Goal: Obtain resource: Download file/media

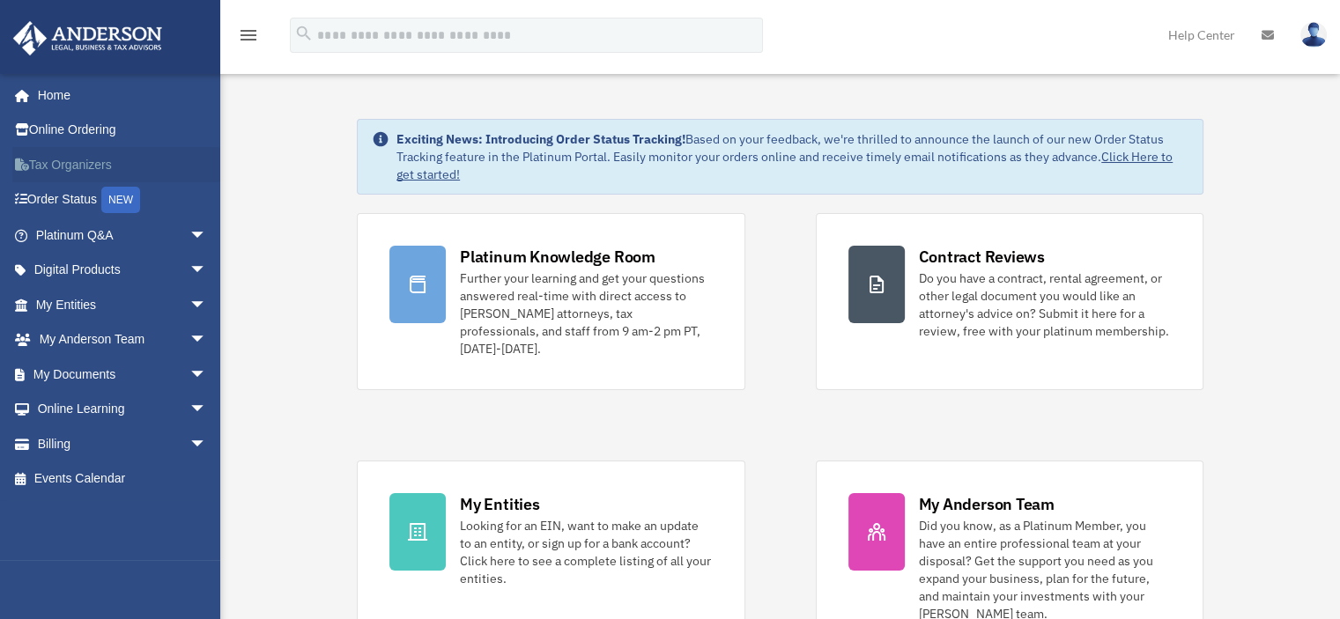
click at [60, 162] on link "Tax Organizers" at bounding box center [122, 164] width 221 height 35
click at [78, 373] on link "My Documents arrow_drop_down" at bounding box center [122, 374] width 221 height 35
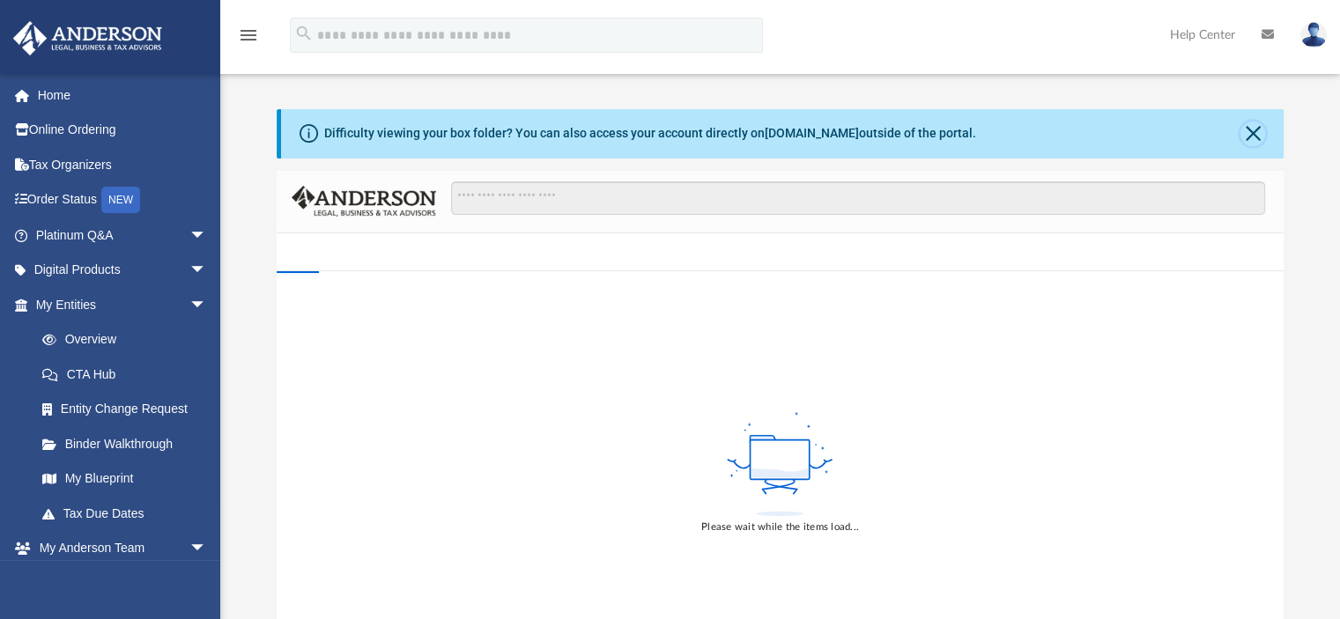
click at [1254, 137] on button "Close" at bounding box center [1252, 134] width 25 height 25
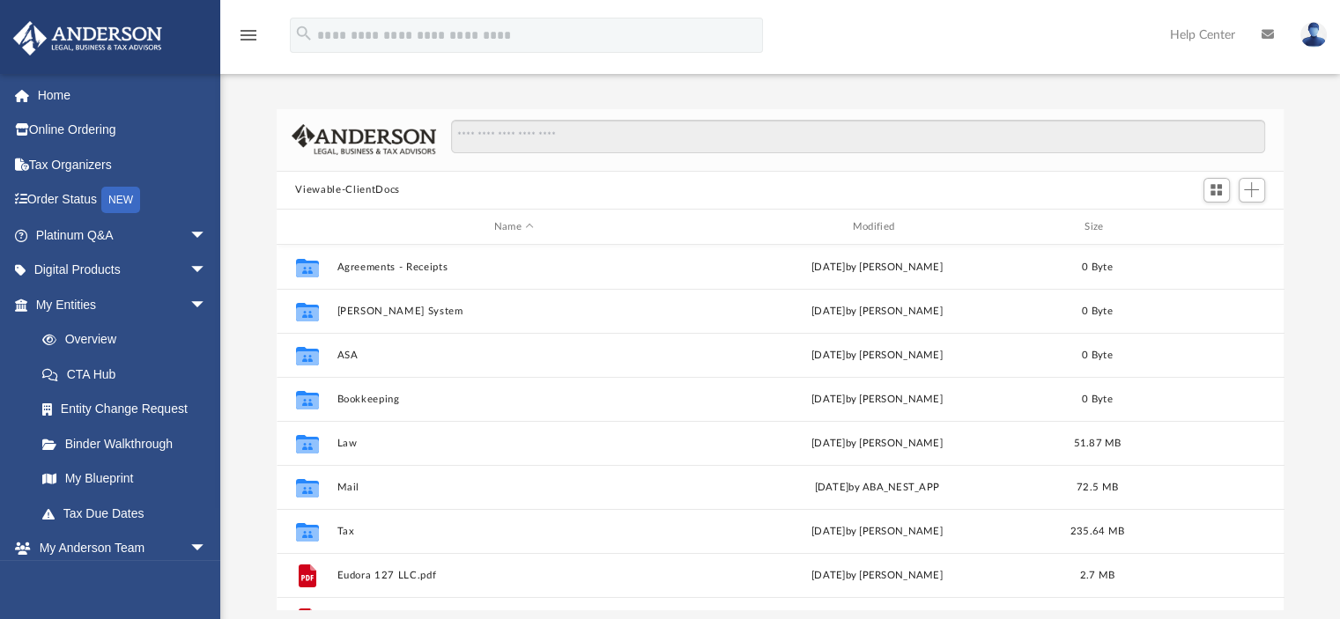
scroll to position [387, 994]
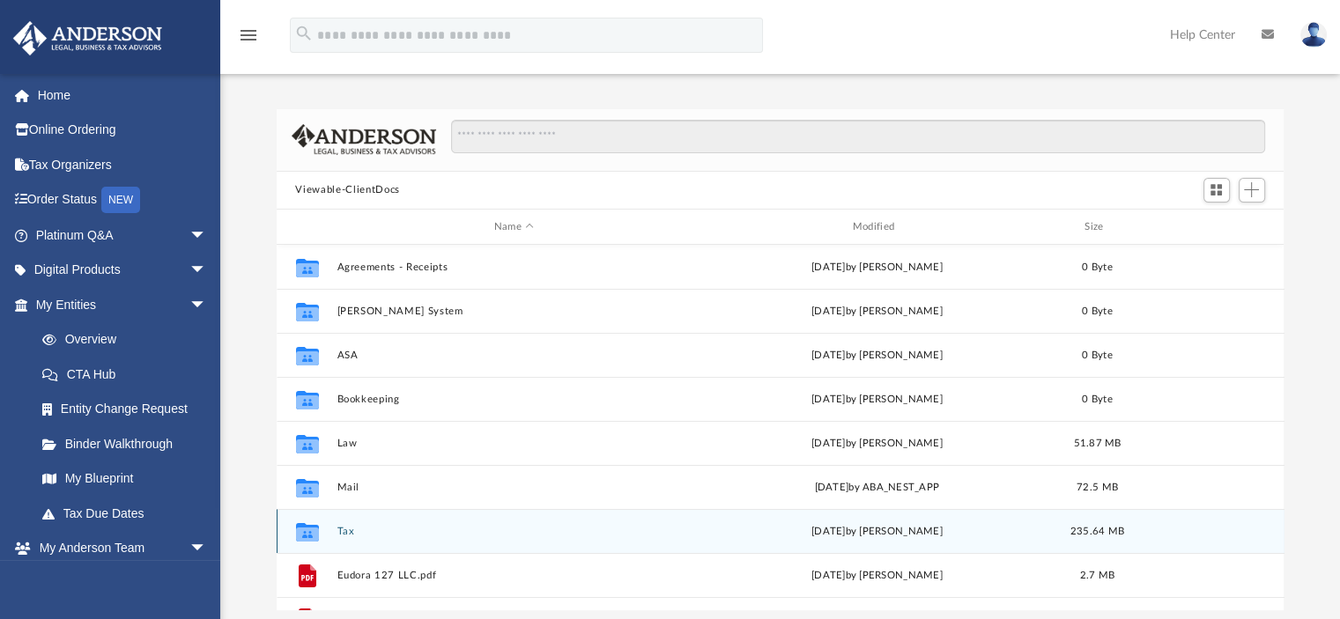
click at [302, 538] on icon "grid" at bounding box center [306, 535] width 23 height 14
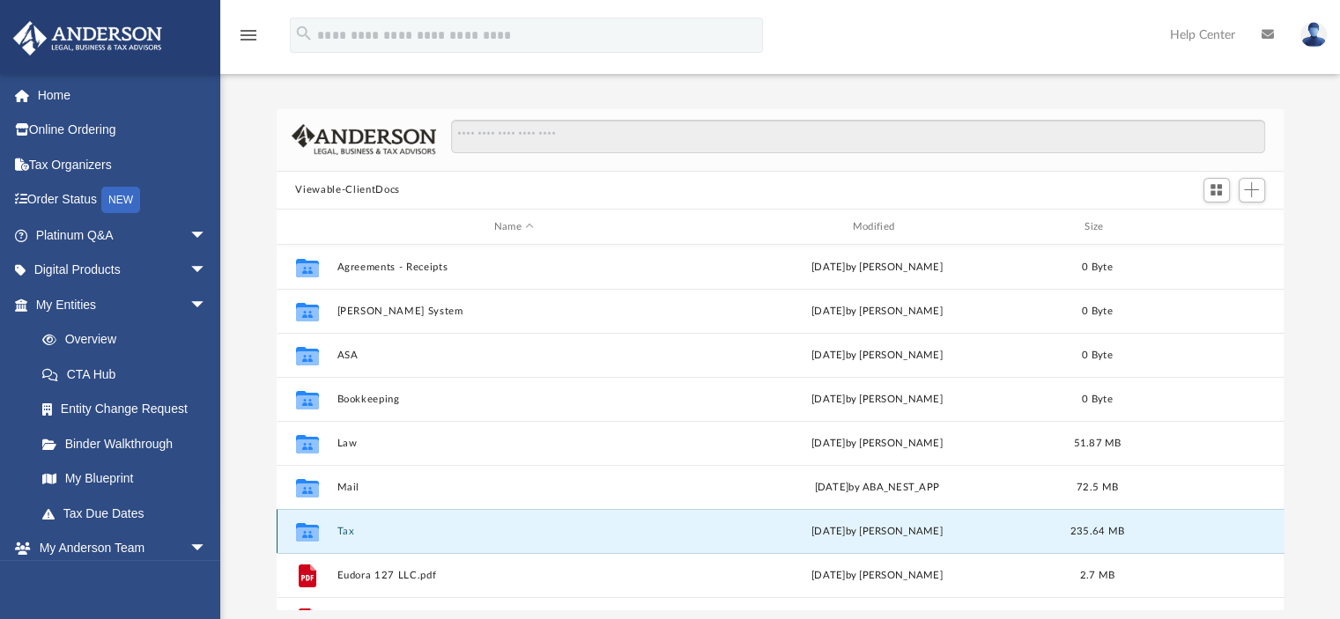
click at [302, 538] on icon "grid" at bounding box center [306, 535] width 23 height 14
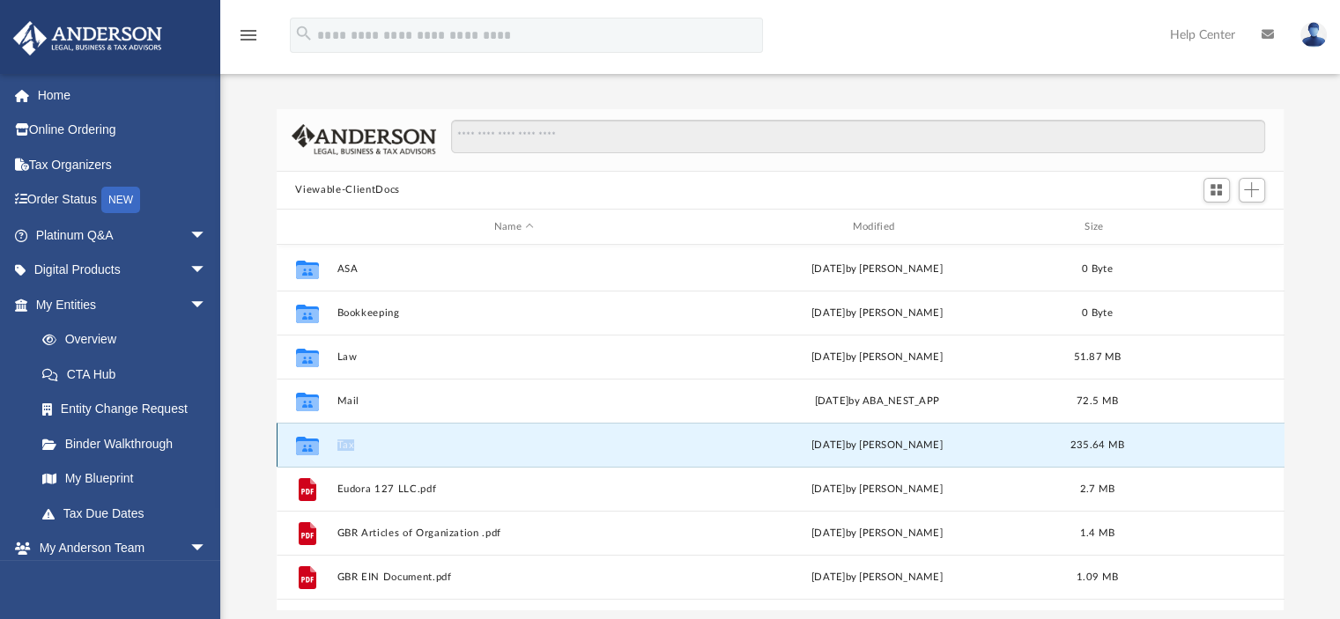
scroll to position [176, 0]
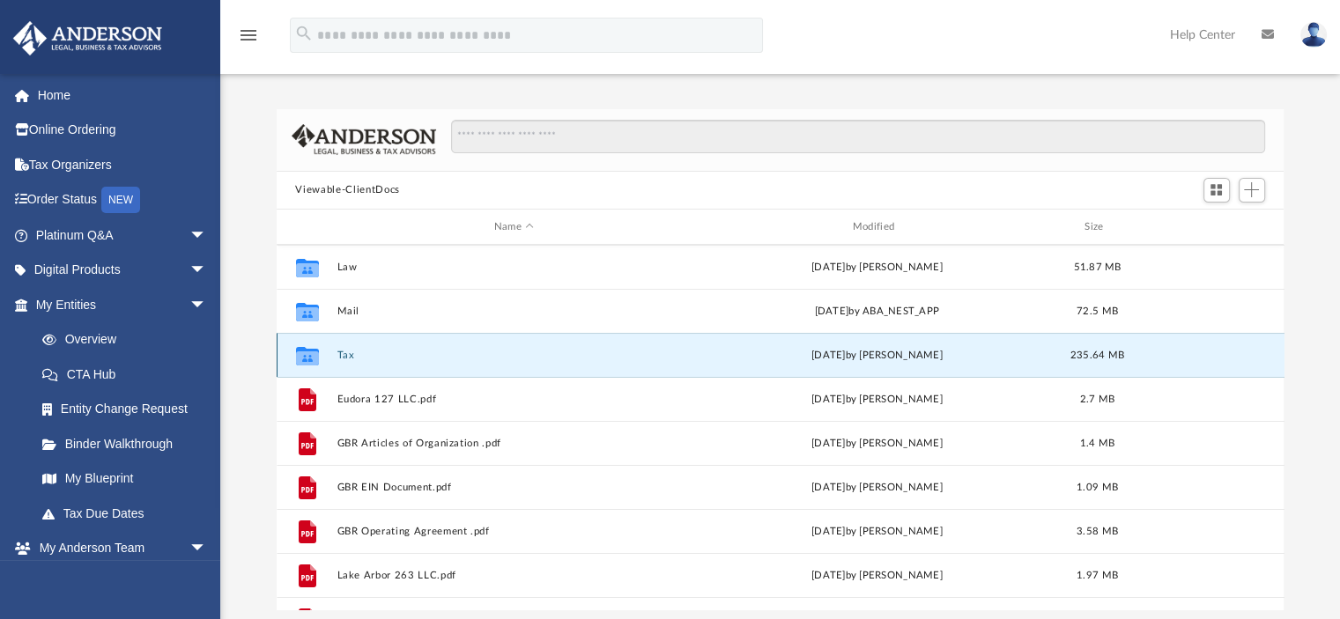
click at [304, 357] on icon "grid" at bounding box center [306, 356] width 23 height 18
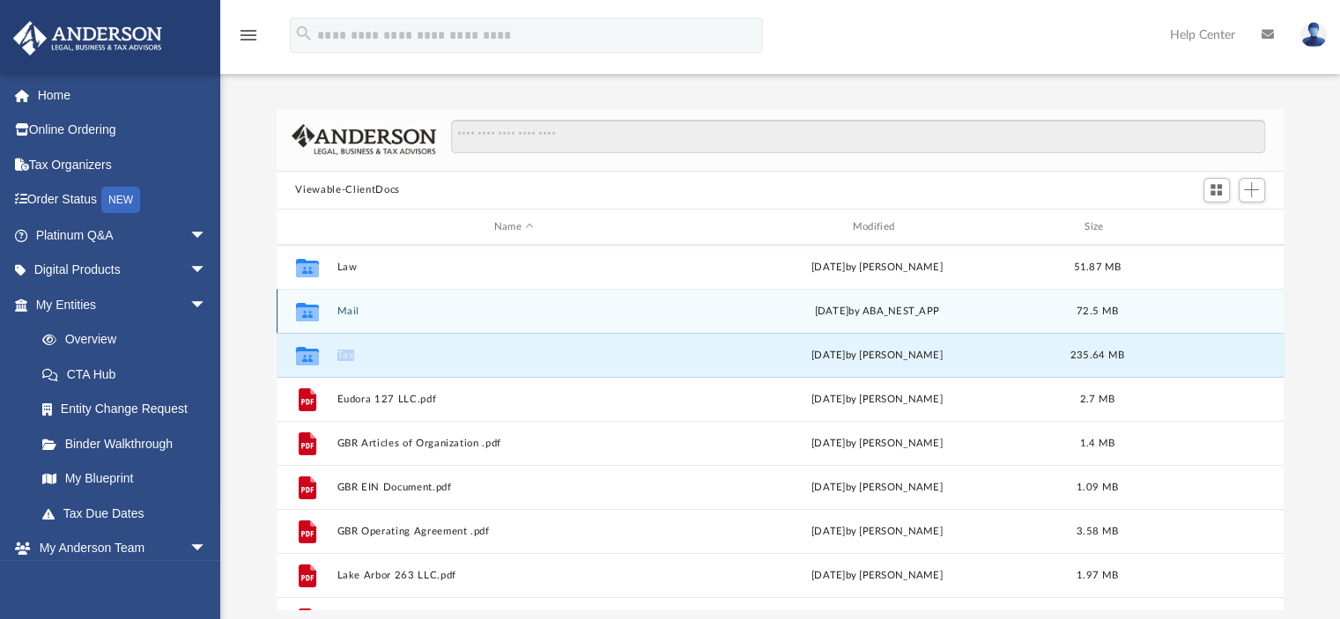
click at [436, 306] on button "Mail" at bounding box center [514, 311] width 355 height 11
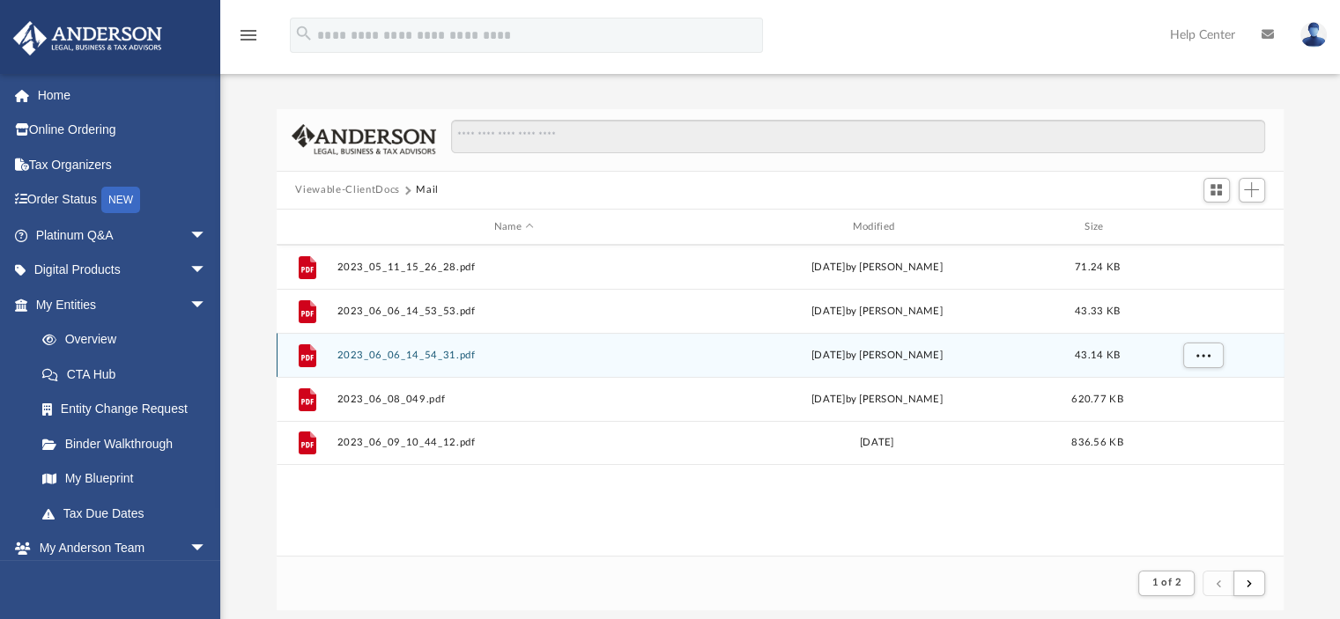
scroll to position [332, 994]
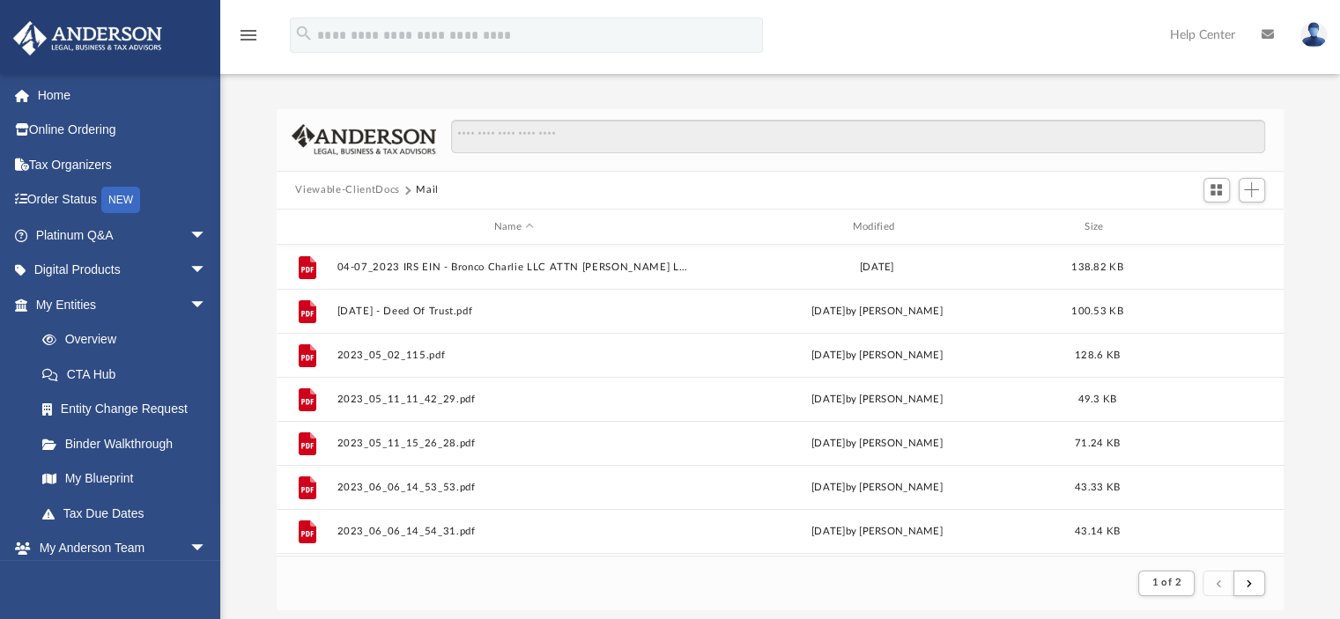
click at [363, 186] on button "Viewable-ClientDocs" at bounding box center [347, 190] width 104 height 16
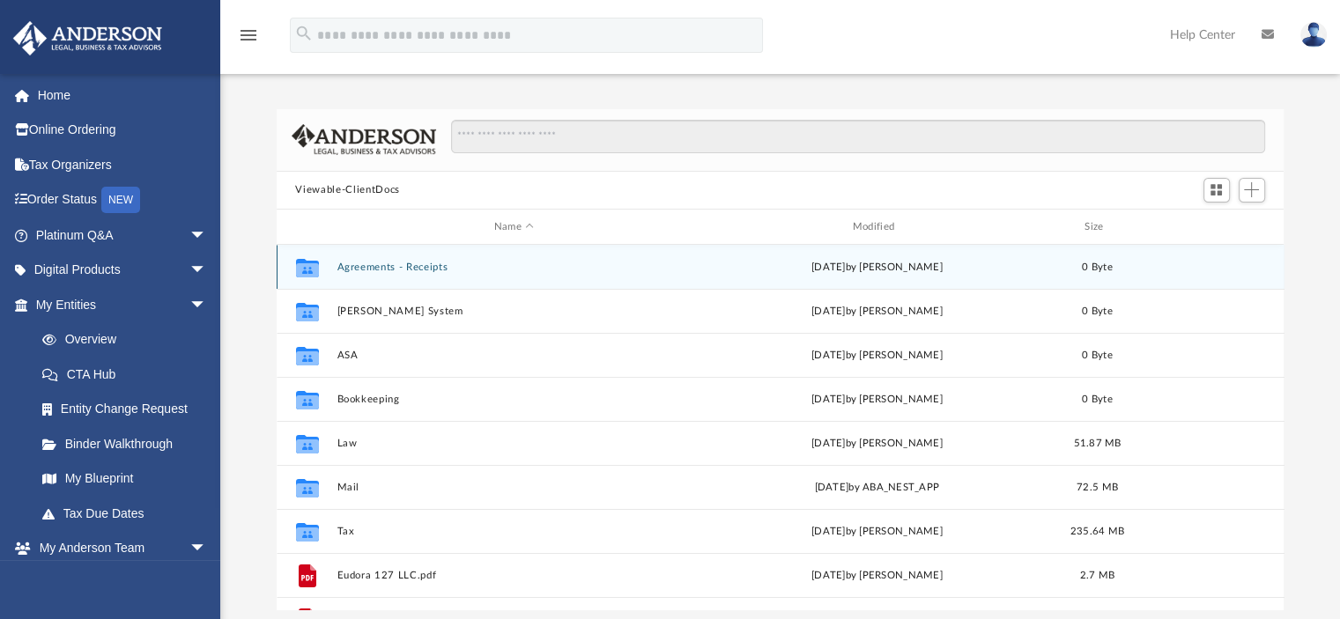
scroll to position [387, 994]
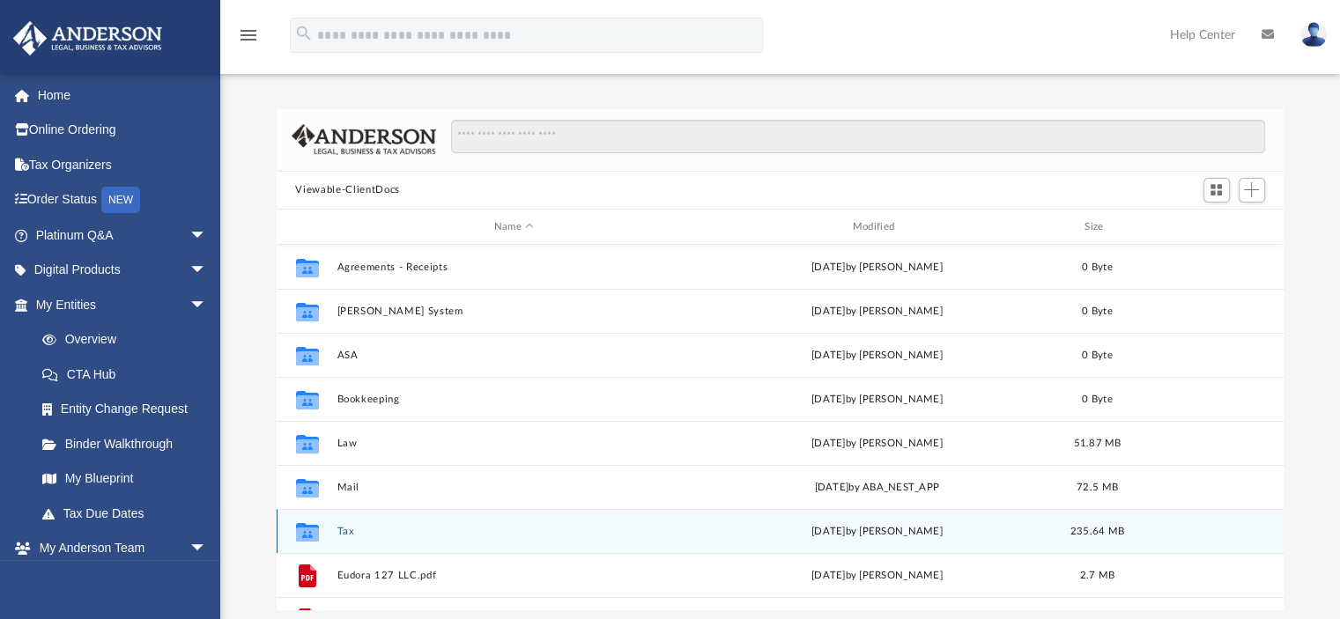
click at [348, 532] on button "Tax" at bounding box center [514, 531] width 355 height 11
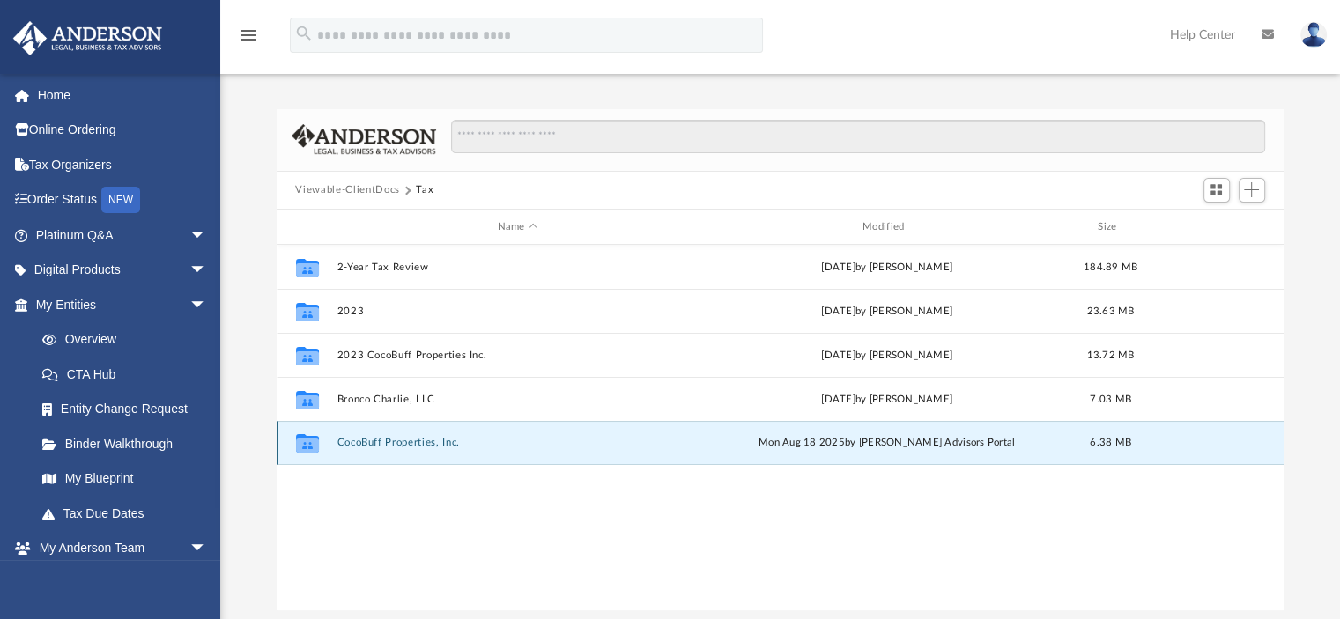
click at [398, 447] on button "CocoBuff Properties, Inc." at bounding box center [517, 443] width 361 height 11
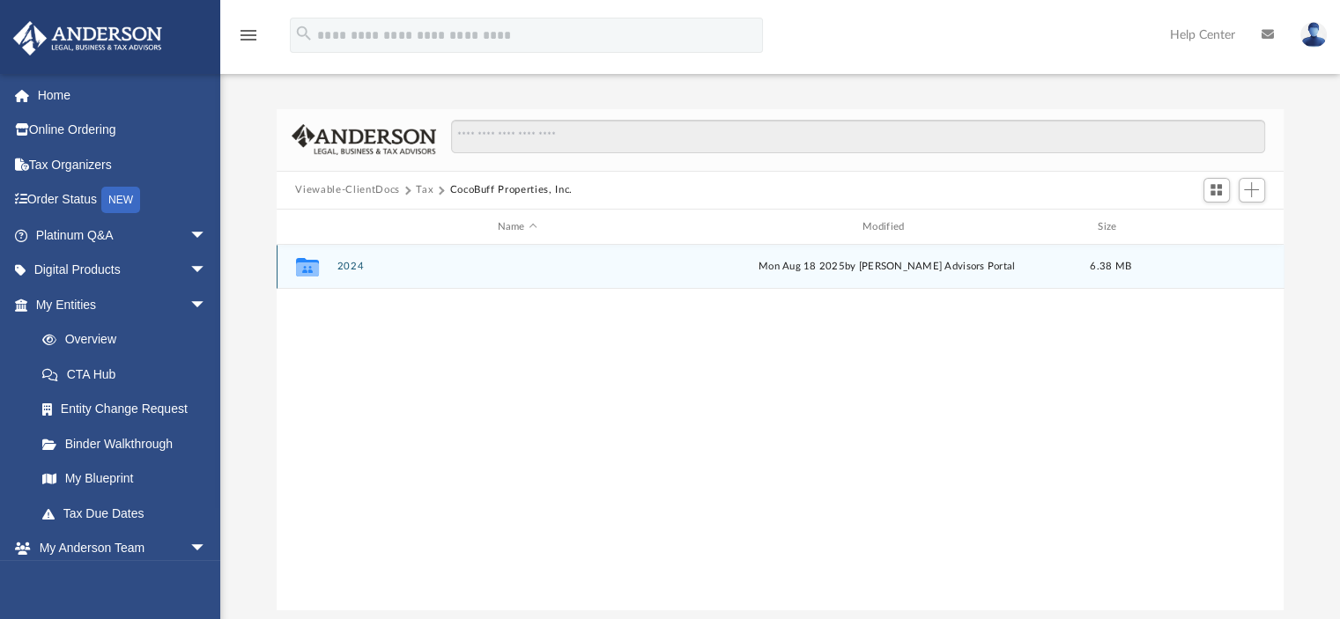
click at [313, 268] on icon "grid" at bounding box center [306, 270] width 23 height 14
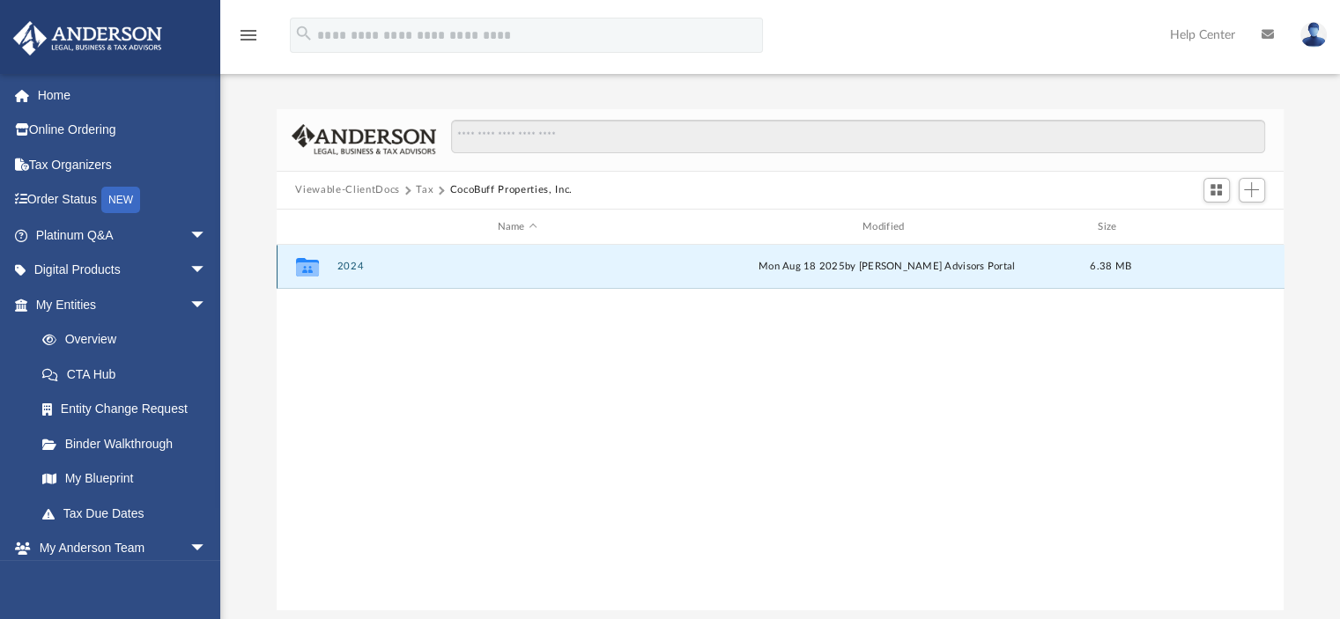
click at [352, 263] on button "2024" at bounding box center [517, 267] width 361 height 11
click at [352, 263] on button "Digital Tax Organizer" at bounding box center [517, 267] width 361 height 11
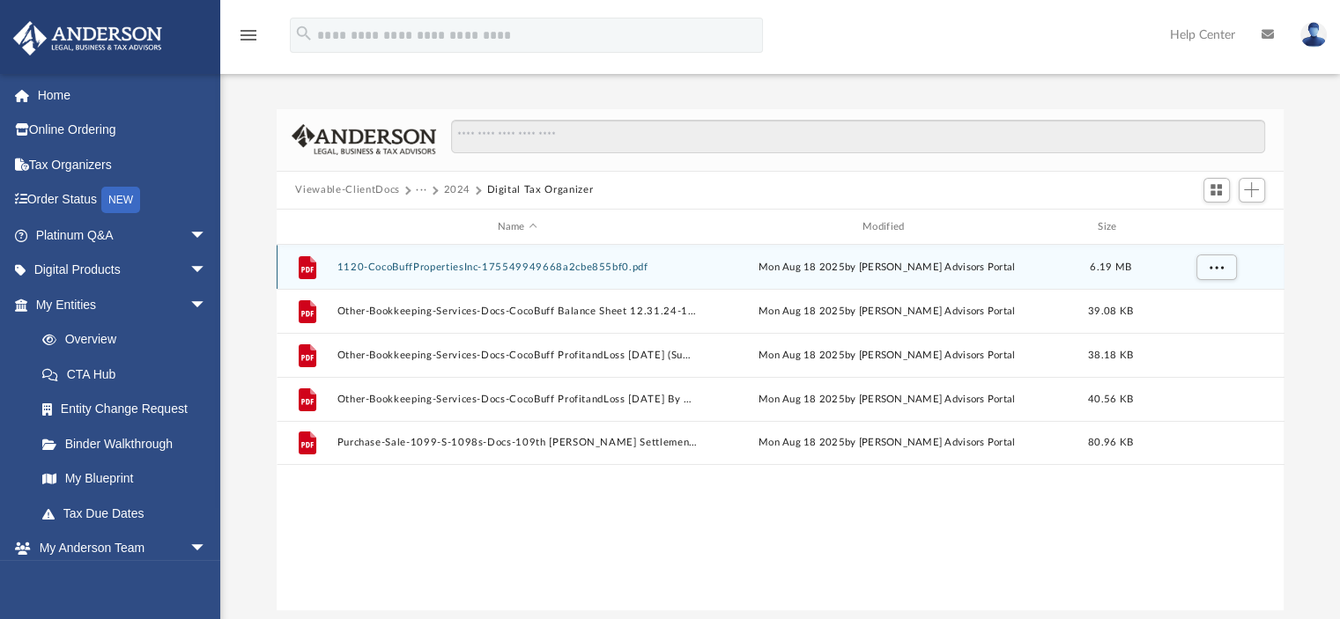
click at [384, 267] on button "1120-CocoBuffPropertiesInc-175549949668a2cbe855bf0.pdf" at bounding box center [517, 267] width 361 height 11
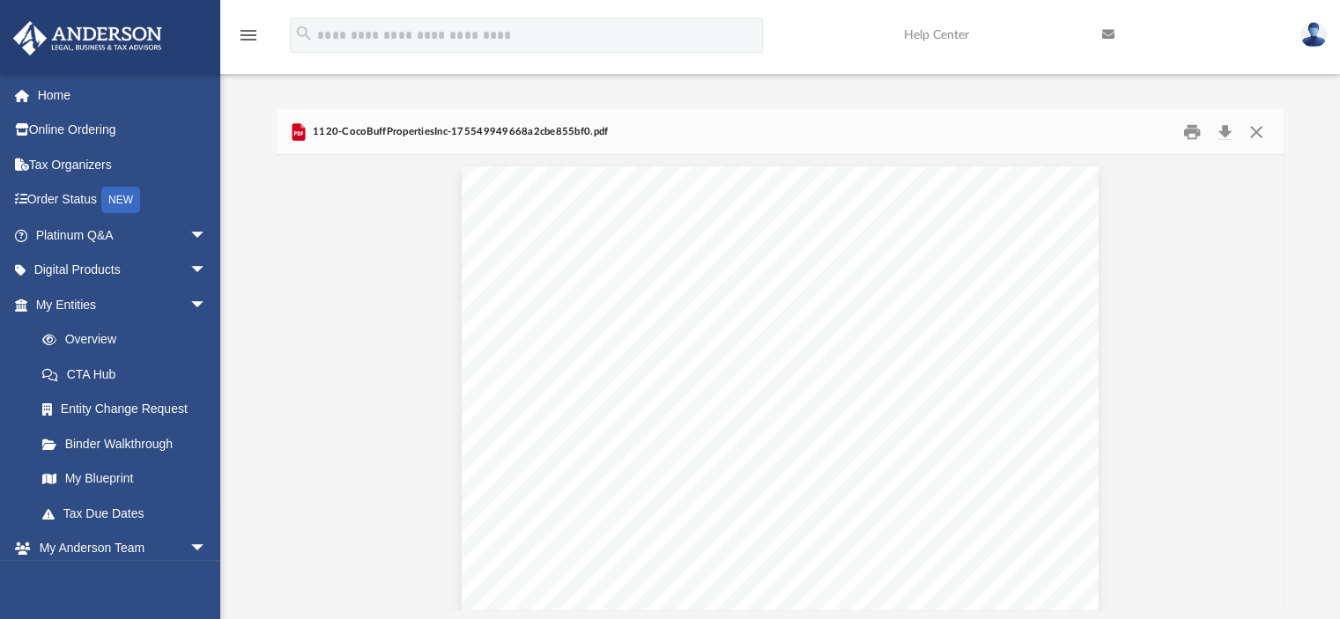
scroll to position [0, 0]
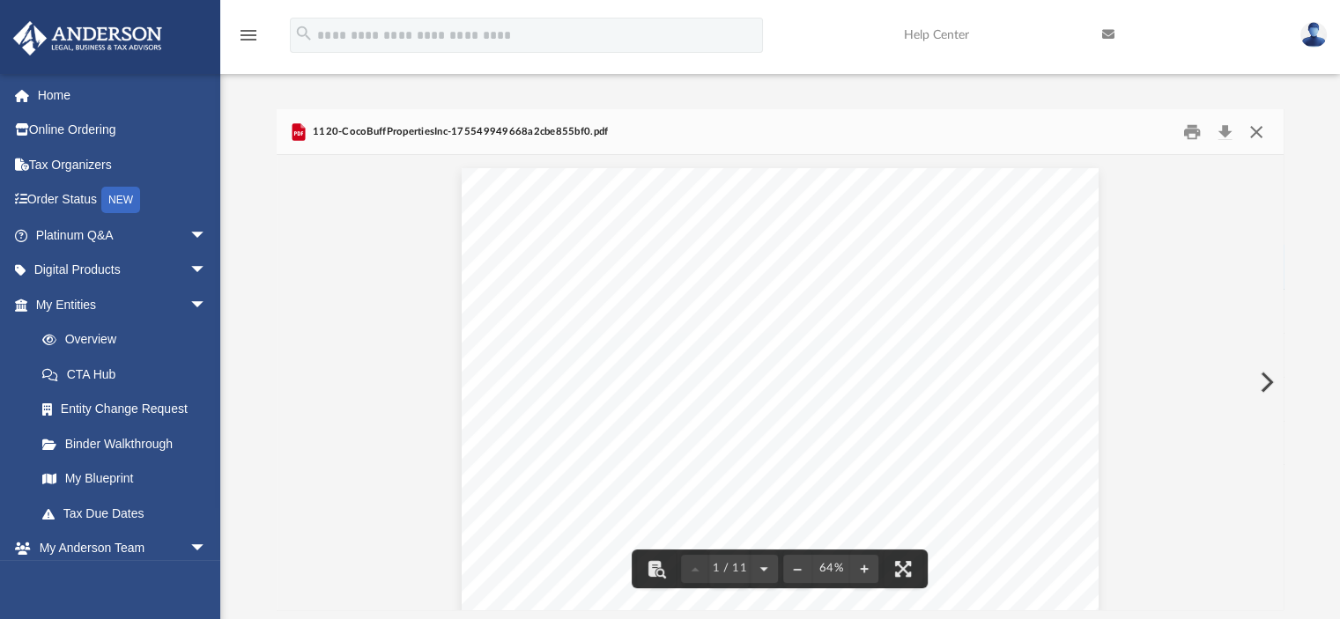
click at [1252, 129] on button "Close" at bounding box center [1256, 131] width 32 height 27
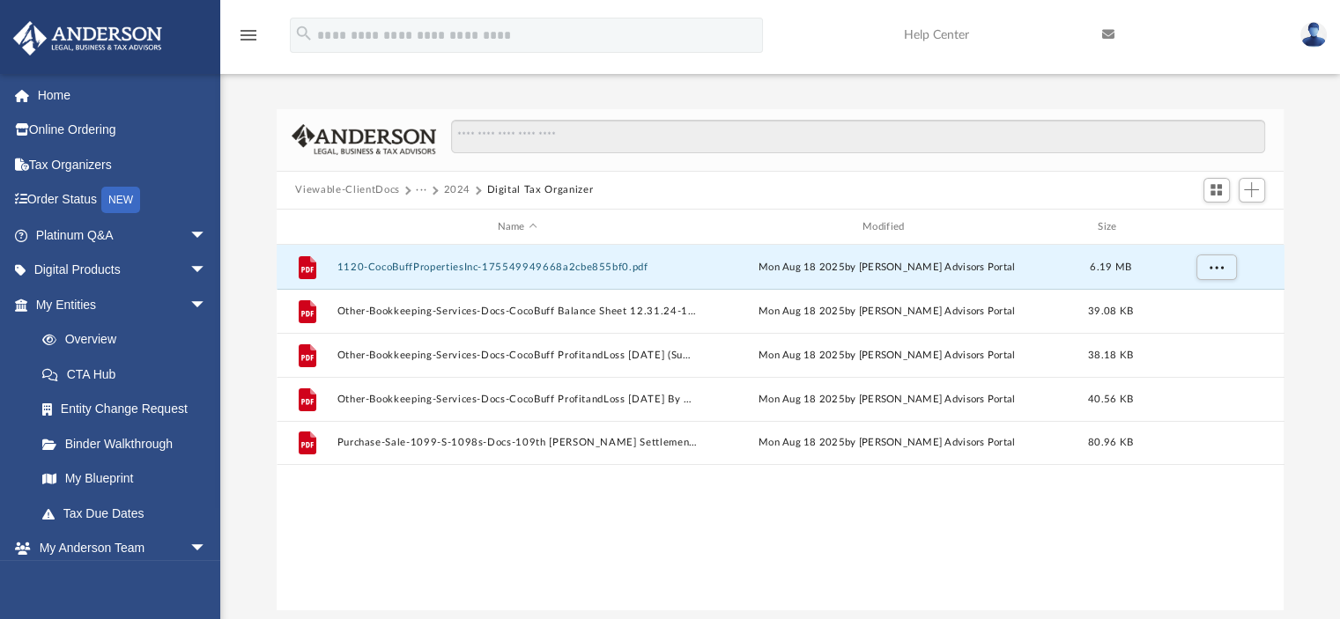
click at [462, 186] on button "2024" at bounding box center [456, 190] width 27 height 16
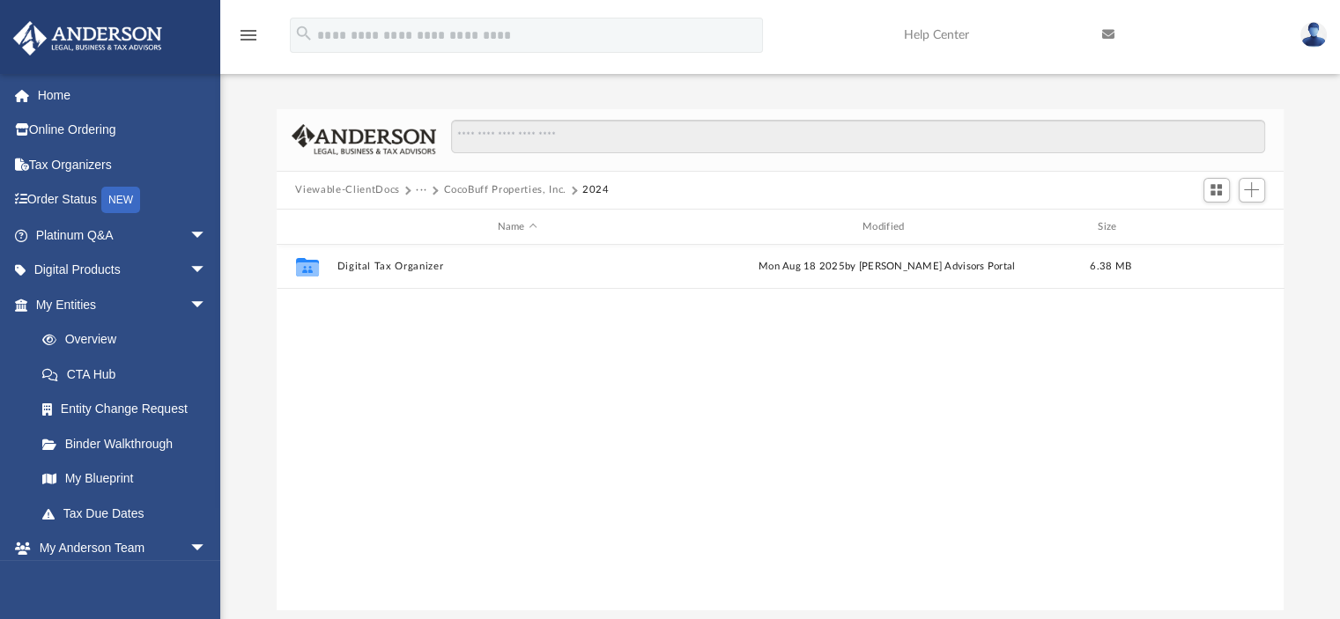
click at [529, 189] on button "CocoBuff Properties, Inc." at bounding box center [504, 190] width 122 height 16
click at [423, 189] on button "Tax" at bounding box center [425, 190] width 18 height 16
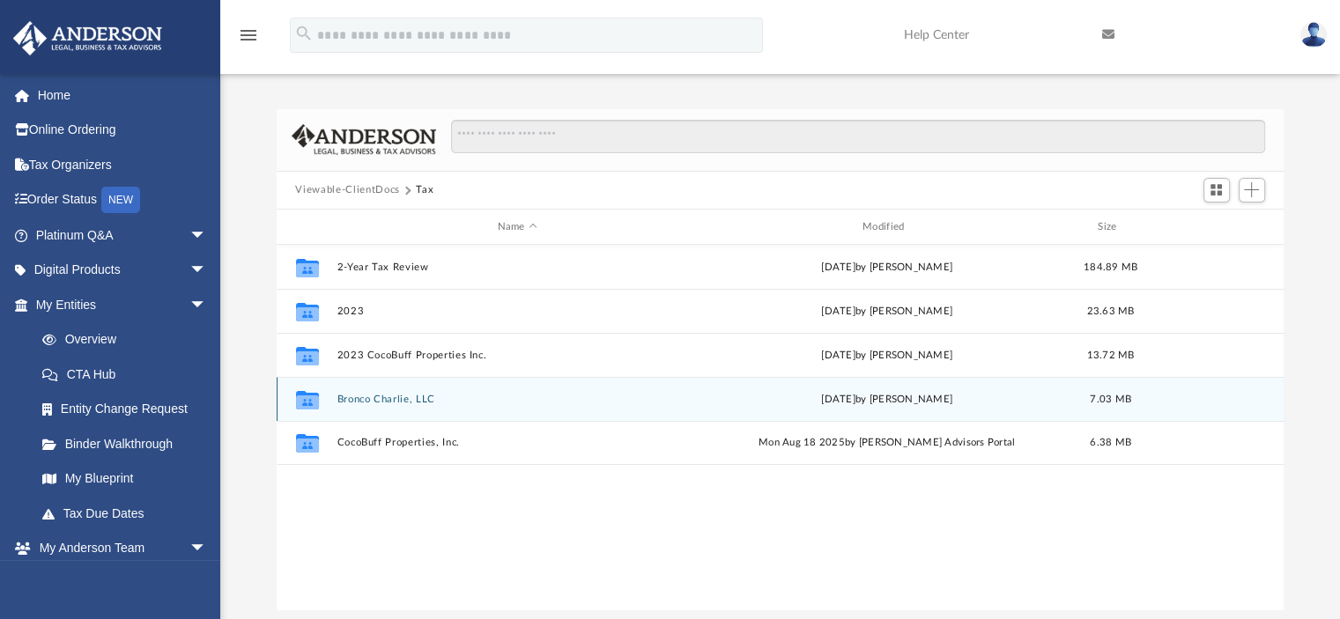
click at [354, 396] on button "Bronco Charlie, LLC" at bounding box center [517, 399] width 361 height 11
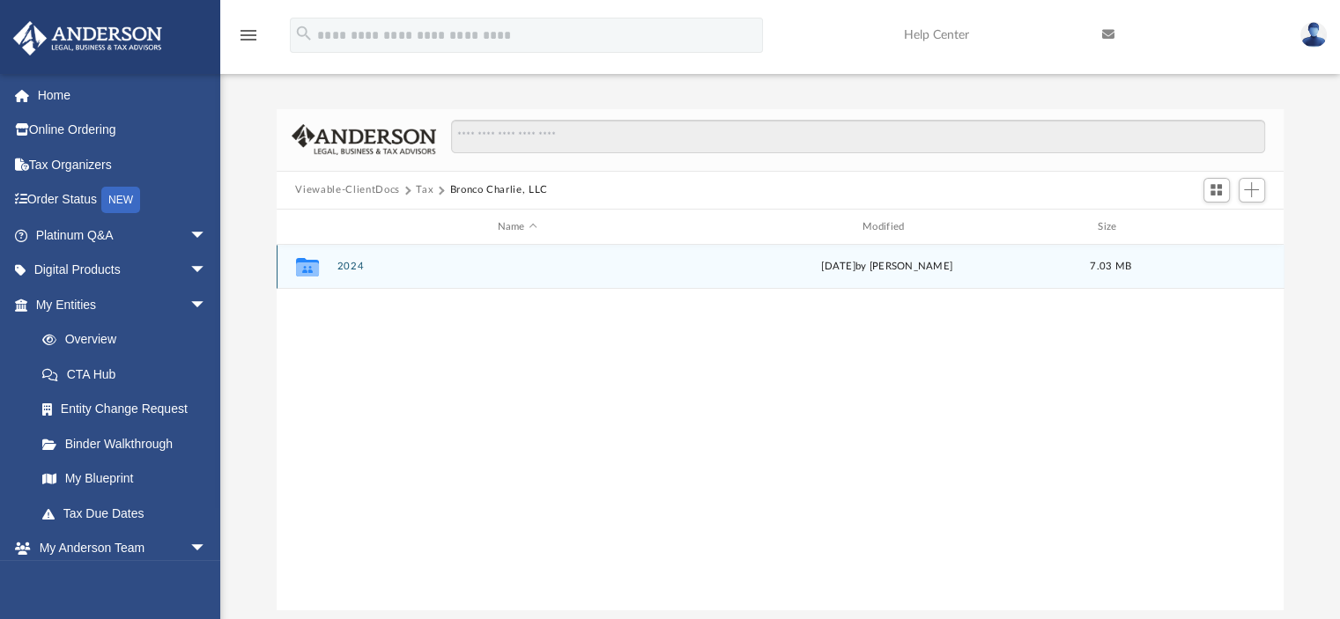
click at [348, 264] on button "2024" at bounding box center [517, 267] width 361 height 11
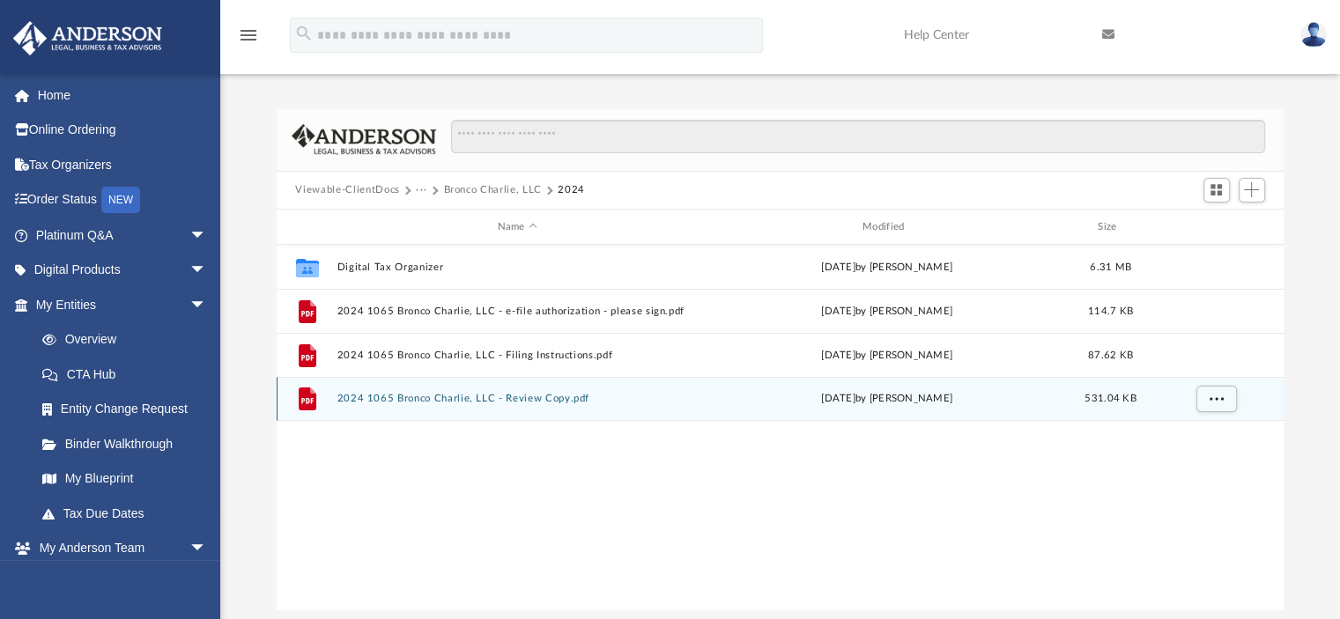
click at [398, 397] on button "2024 1065 Bronco Charlie, LLC - Review Copy.pdf" at bounding box center [517, 399] width 361 height 11
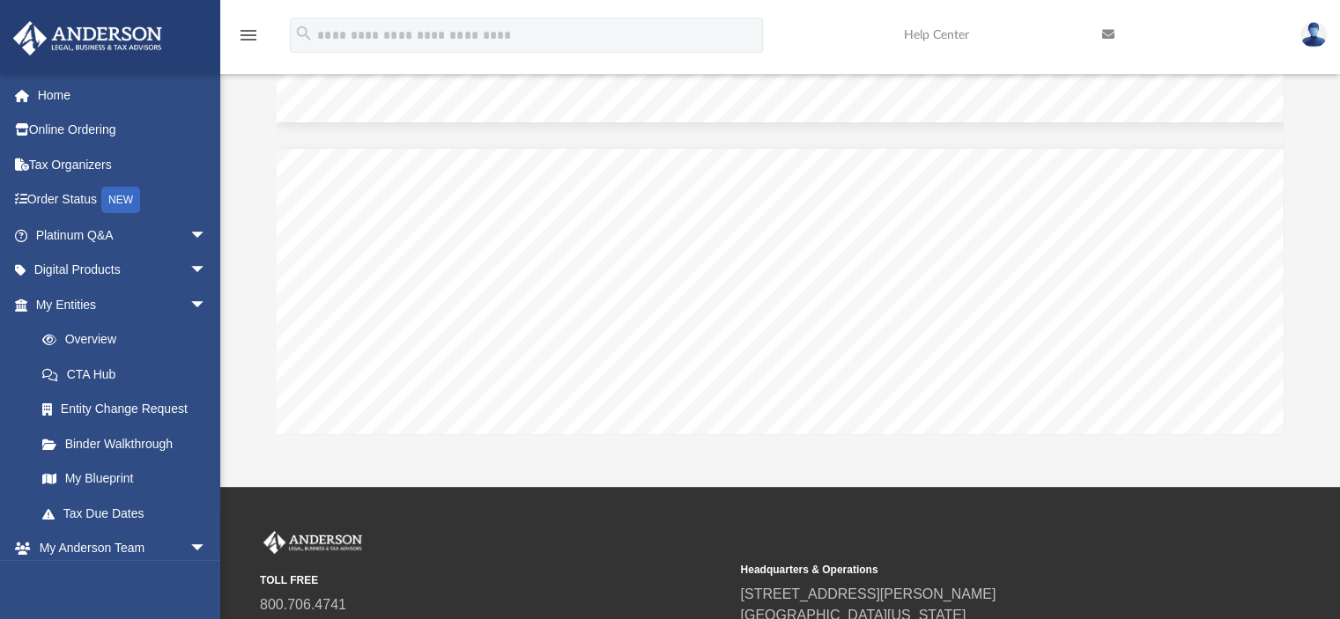
scroll to position [48804, 0]
